Goal: Task Accomplishment & Management: Complete application form

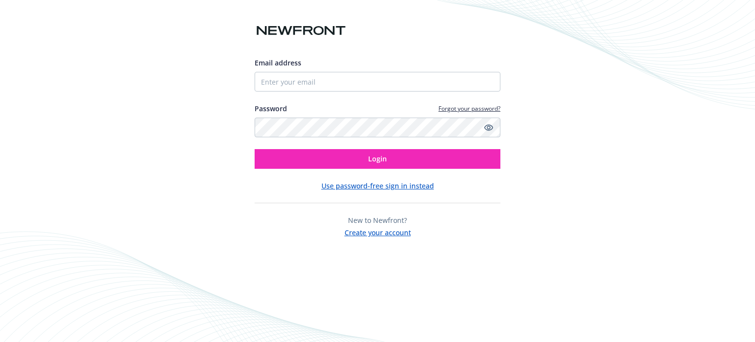
click at [396, 233] on button "Create your account" at bounding box center [378, 231] width 66 height 12
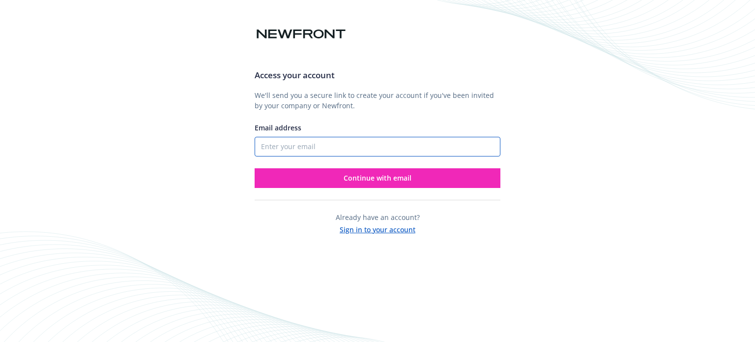
click at [358, 152] on input "Email address" at bounding box center [378, 147] width 246 height 20
type input "[PERSON_NAME][EMAIL_ADDRESS][DOMAIN_NAME]"
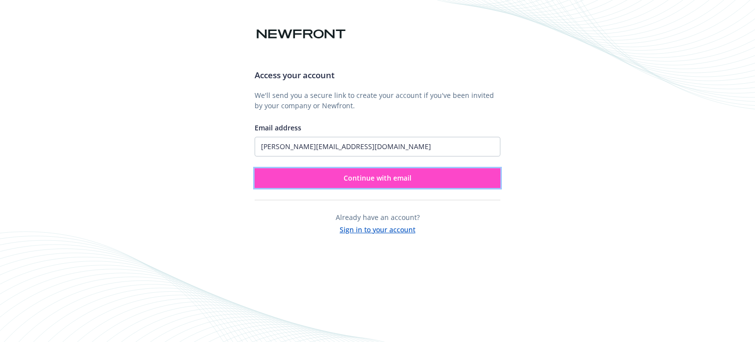
click at [389, 177] on span "Continue with email" at bounding box center [378, 177] width 68 height 9
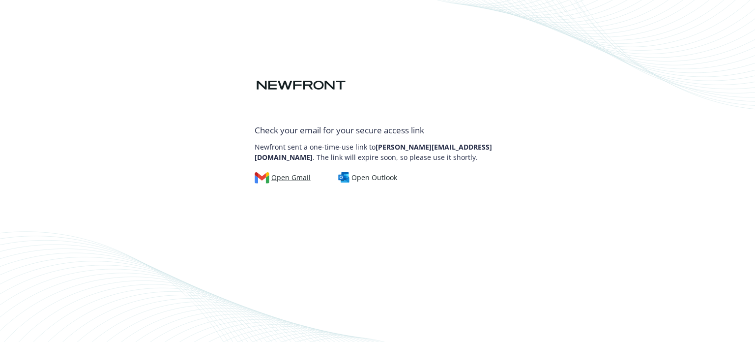
click at [291, 180] on div "Open Gmail" at bounding box center [283, 177] width 56 height 11
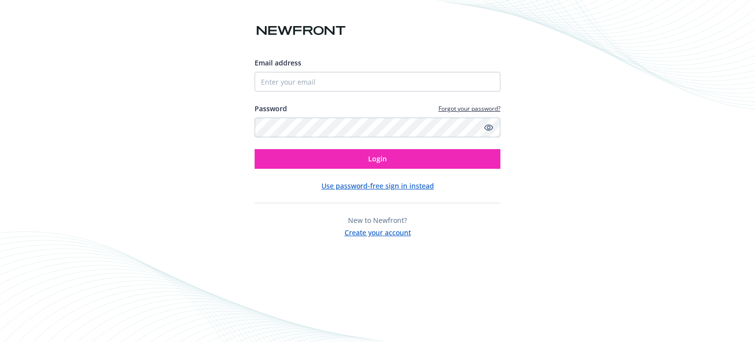
click at [395, 235] on button "Create your account" at bounding box center [378, 231] width 66 height 12
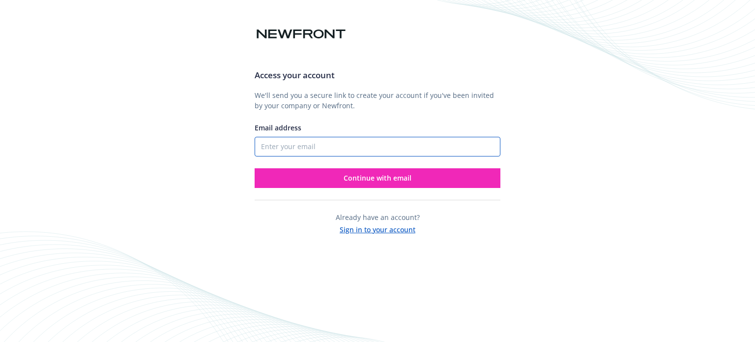
click at [351, 144] on input "Email address" at bounding box center [378, 147] width 246 height 20
type input "a.mammadova@andersenlab.com"
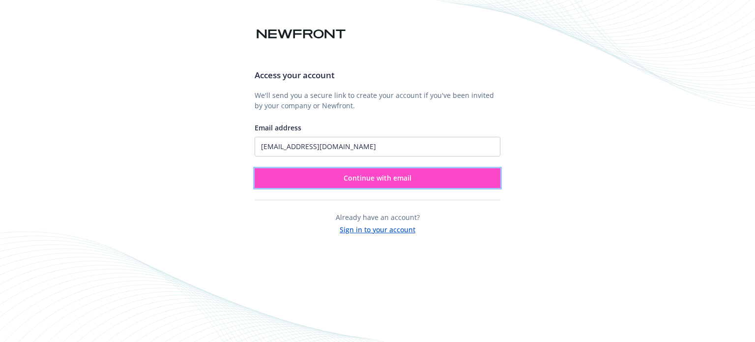
click at [387, 180] on span "Continue with email" at bounding box center [378, 177] width 68 height 9
